Goal: Task Accomplishment & Management: Manage account settings

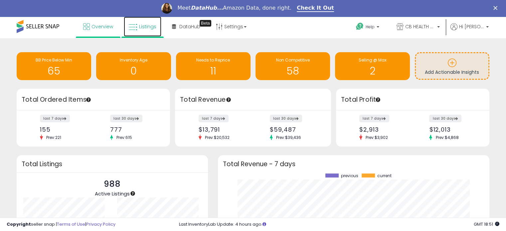
click at [146, 28] on span "Listings" at bounding box center [147, 26] width 17 height 7
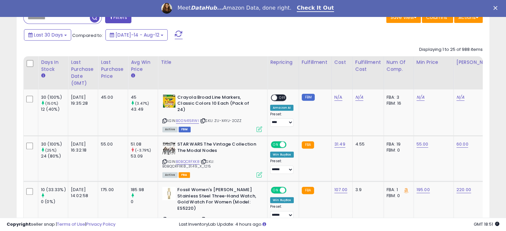
scroll to position [287, 0]
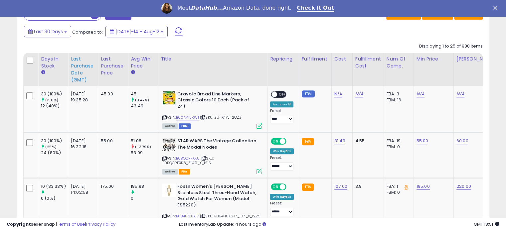
click at [75, 66] on div "Last Purchase Date (GMT)" at bounding box center [83, 70] width 24 height 28
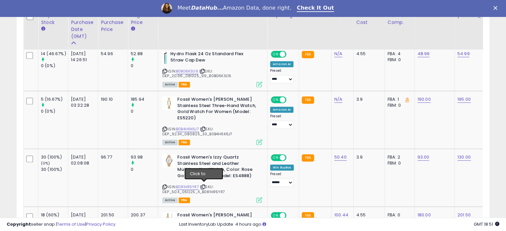
scroll to position [574, 0]
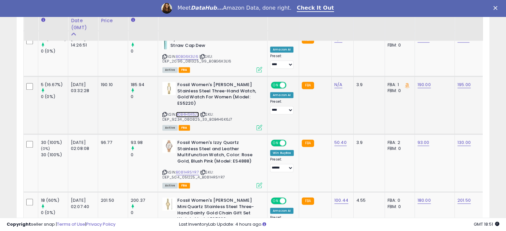
click at [185, 114] on link "B0B4H6K6J7" at bounding box center [187, 115] width 23 height 6
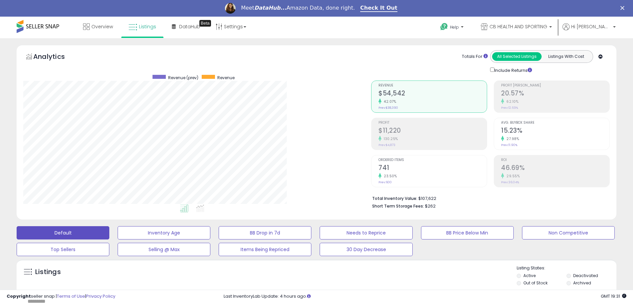
scroll to position [136, 348]
